Goal: Task Accomplishment & Management: Use online tool/utility

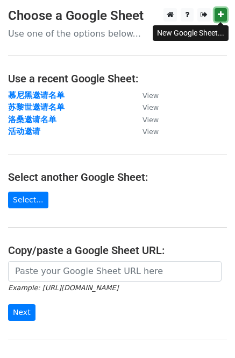
click at [223, 16] on icon at bounding box center [221, 15] width 6 height 8
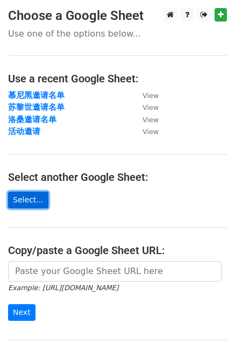
click at [27, 207] on link "Select..." at bounding box center [28, 200] width 40 height 17
click at [38, 197] on link "Select..." at bounding box center [28, 200] width 40 height 17
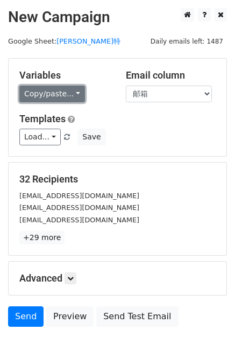
click at [72, 95] on link "Copy/paste..." at bounding box center [52, 94] width 66 height 17
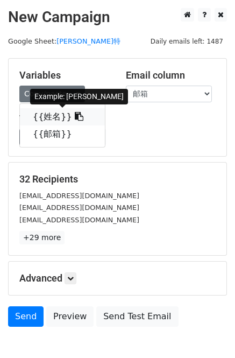
click at [75, 117] on icon at bounding box center [79, 116] width 9 height 9
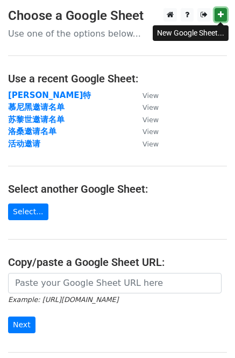
click at [218, 16] on icon at bounding box center [221, 15] width 6 height 8
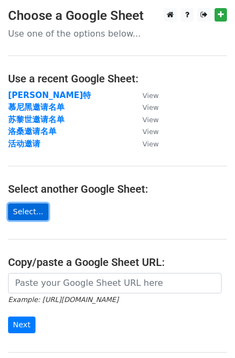
click at [37, 212] on link "Select..." at bounding box center [28, 212] width 40 height 17
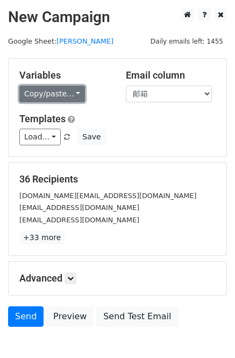
click at [69, 93] on link "Copy/paste..." at bounding box center [52, 94] width 66 height 17
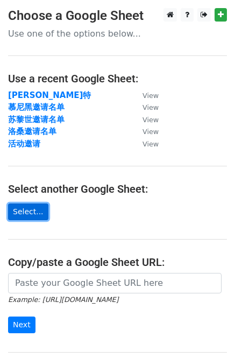
click at [32, 211] on link "Select..." at bounding box center [28, 212] width 40 height 17
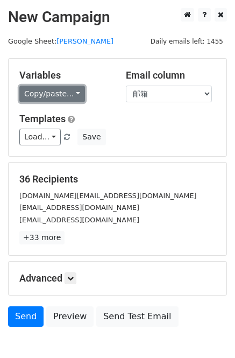
click at [74, 92] on link "Copy/paste..." at bounding box center [52, 94] width 66 height 17
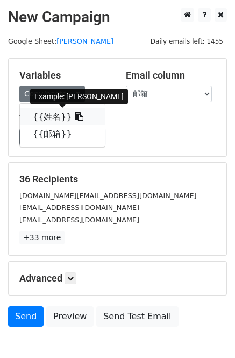
click at [75, 118] on icon at bounding box center [79, 116] width 9 height 9
